Goal: Navigation & Orientation: Find specific page/section

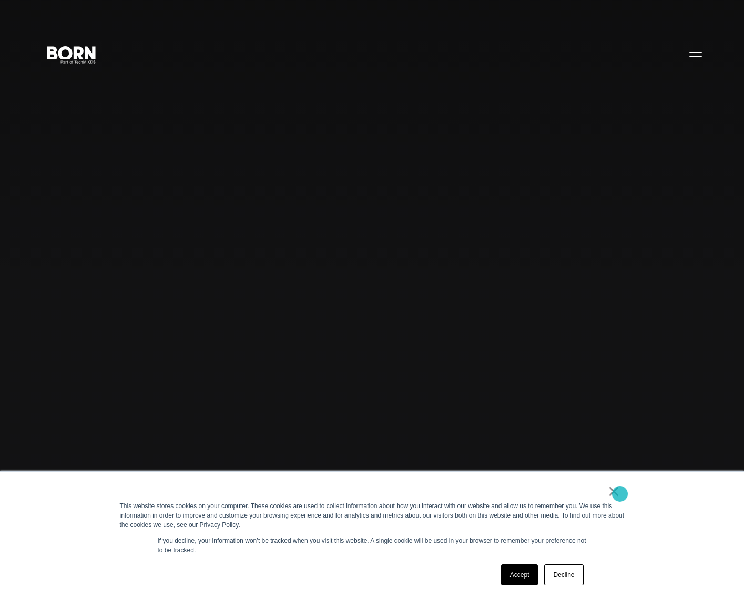
click at [617, 493] on link "×" at bounding box center [614, 491] width 13 height 9
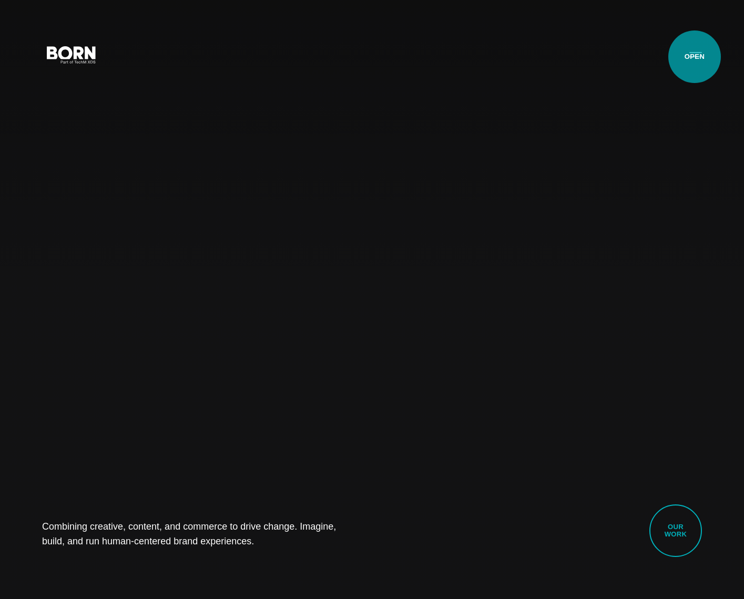
click at [696, 56] on button "Primary Menu" at bounding box center [695, 54] width 25 height 22
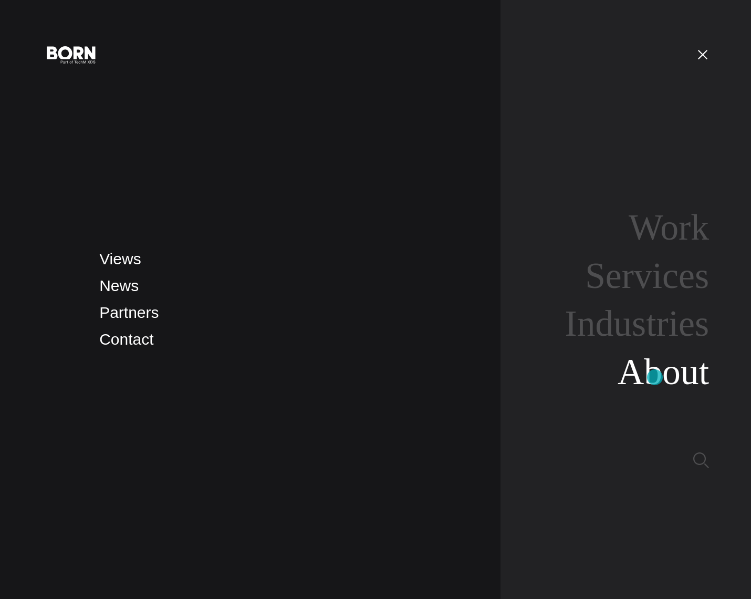
click at [655, 377] on link "About" at bounding box center [663, 372] width 91 height 40
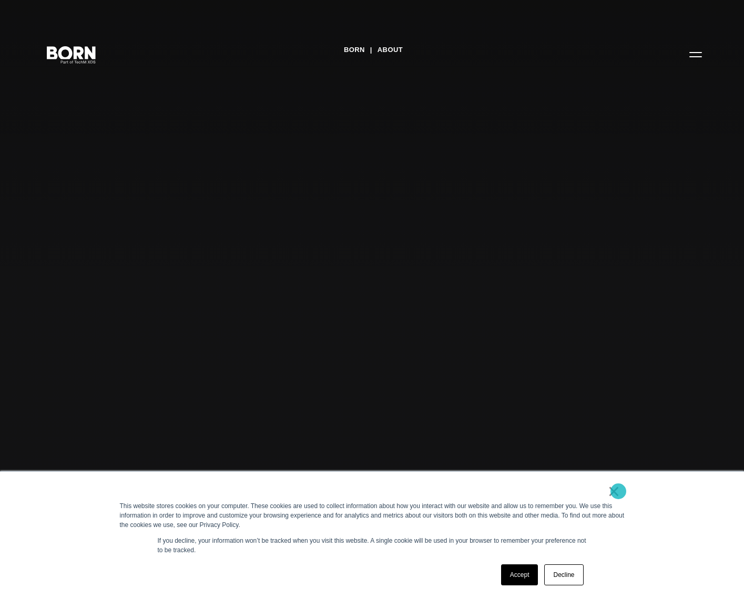
click at [618, 491] on link "×" at bounding box center [614, 491] width 13 height 9
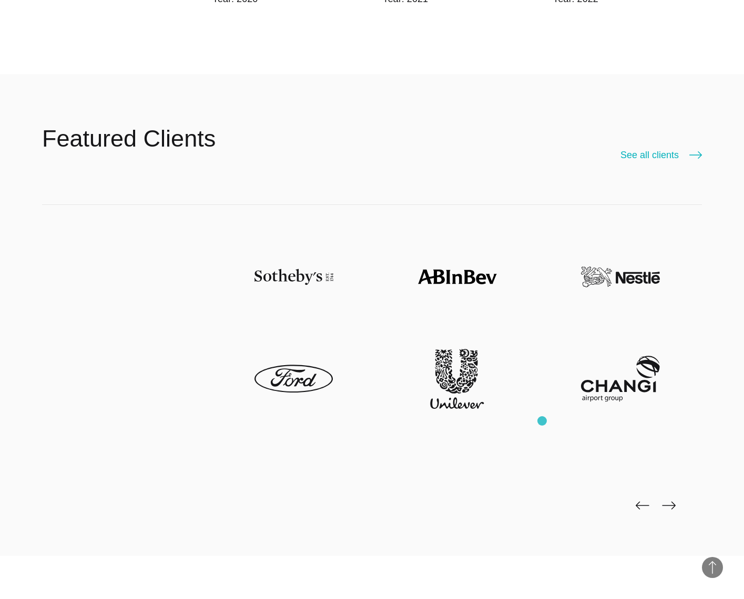
scroll to position [3101, 0]
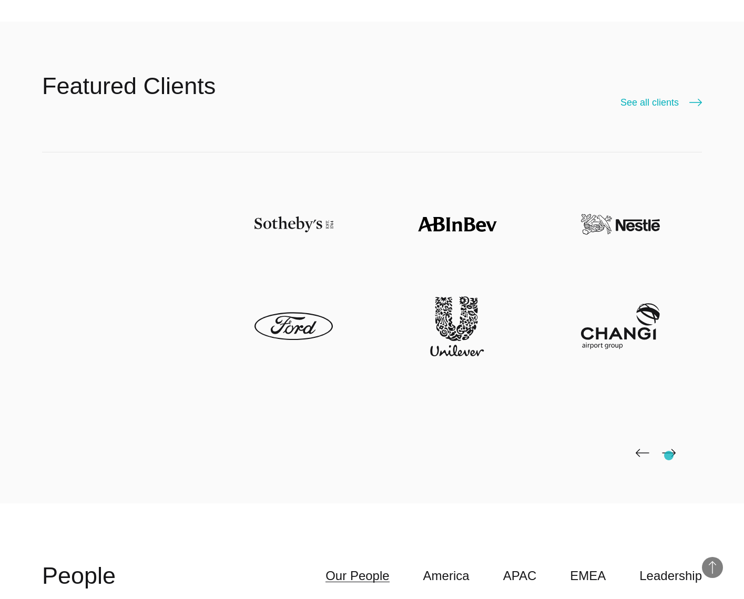
click at [668, 458] on icon at bounding box center [669, 454] width 14 height 15
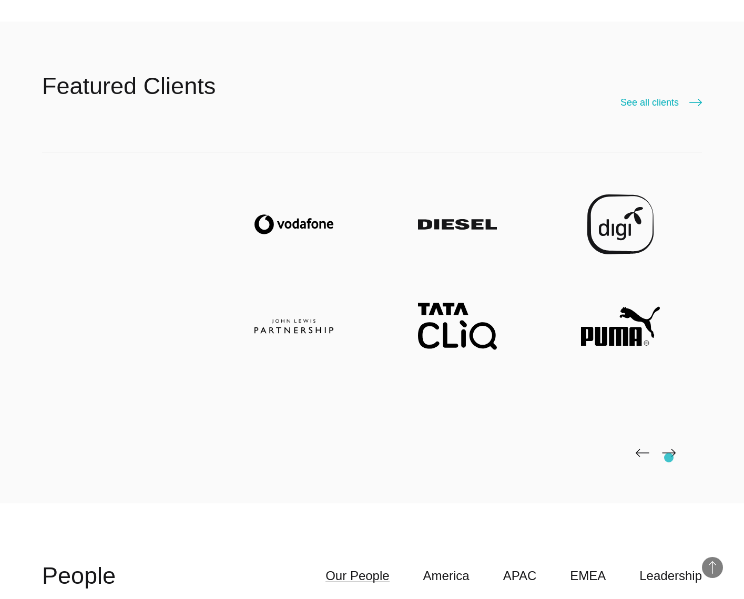
click at [668, 458] on icon at bounding box center [669, 454] width 14 height 15
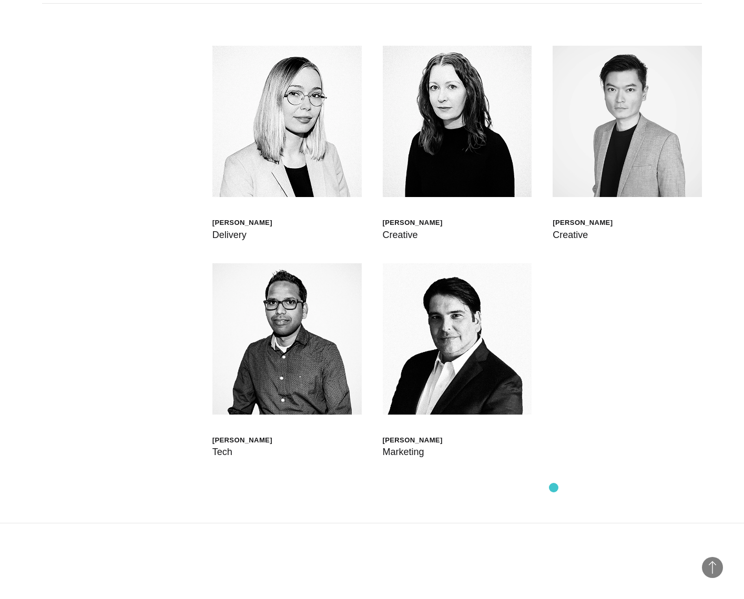
scroll to position [3521, 0]
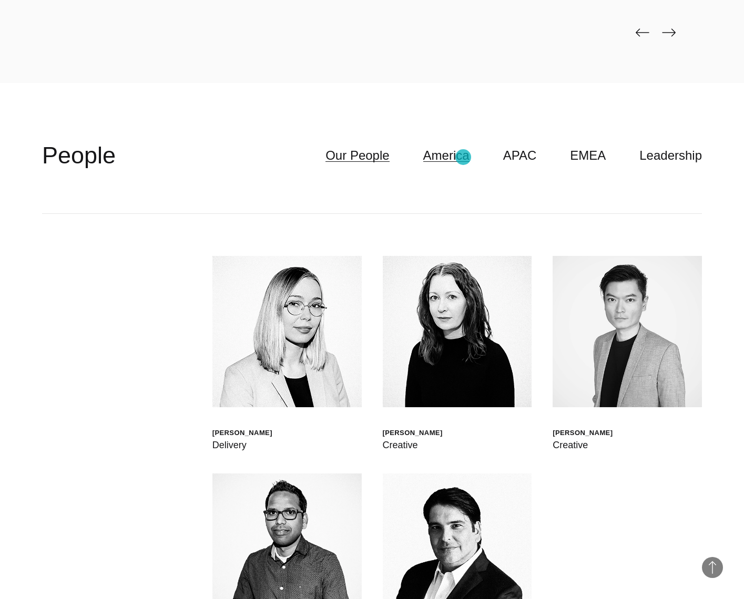
click at [464, 158] on link "America" at bounding box center [446, 156] width 46 height 20
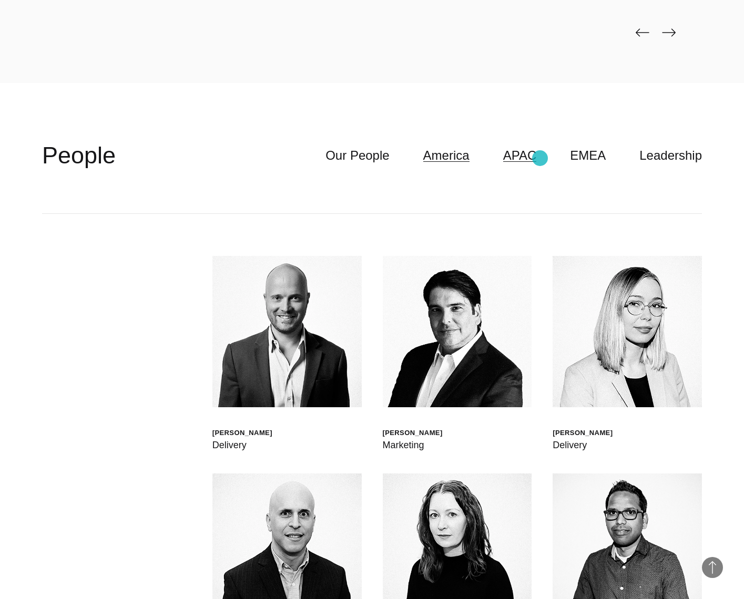
click at [537, 158] on link "APAC" at bounding box center [520, 156] width 34 height 20
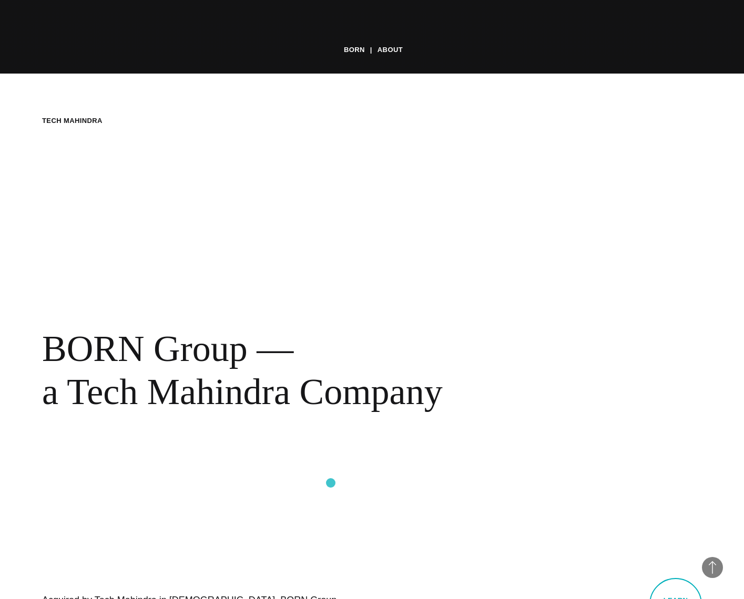
scroll to position [0, 0]
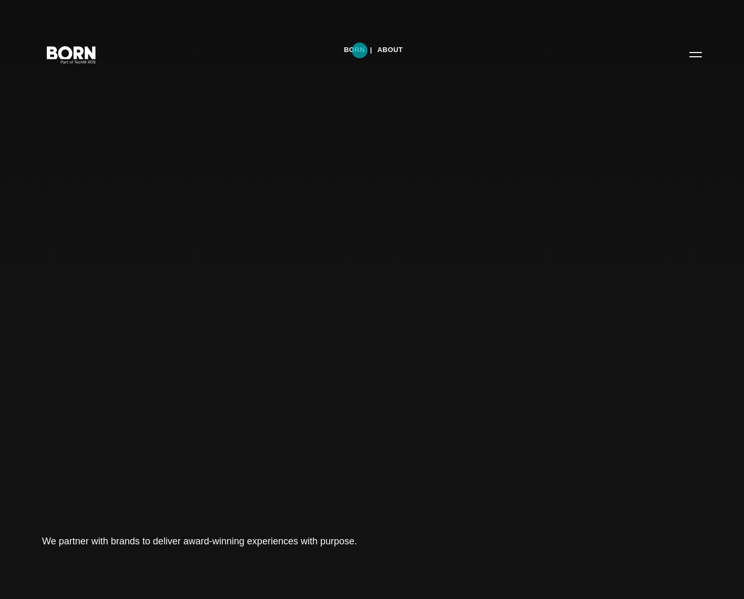
click at [359, 50] on link "BORN" at bounding box center [354, 50] width 21 height 16
